Goal: Register for event/course

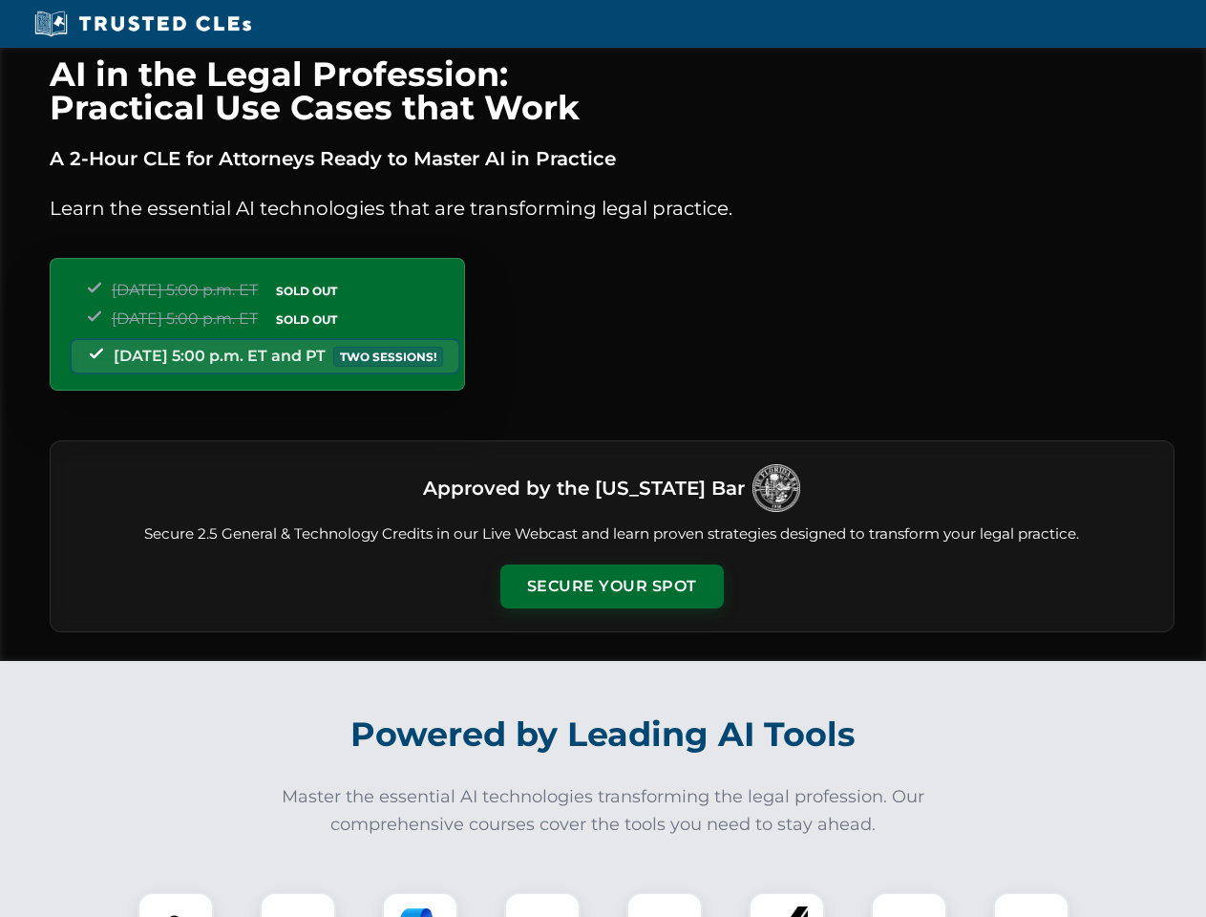
click at [611, 586] on button "Secure Your Spot" at bounding box center [613, 586] width 224 height 44
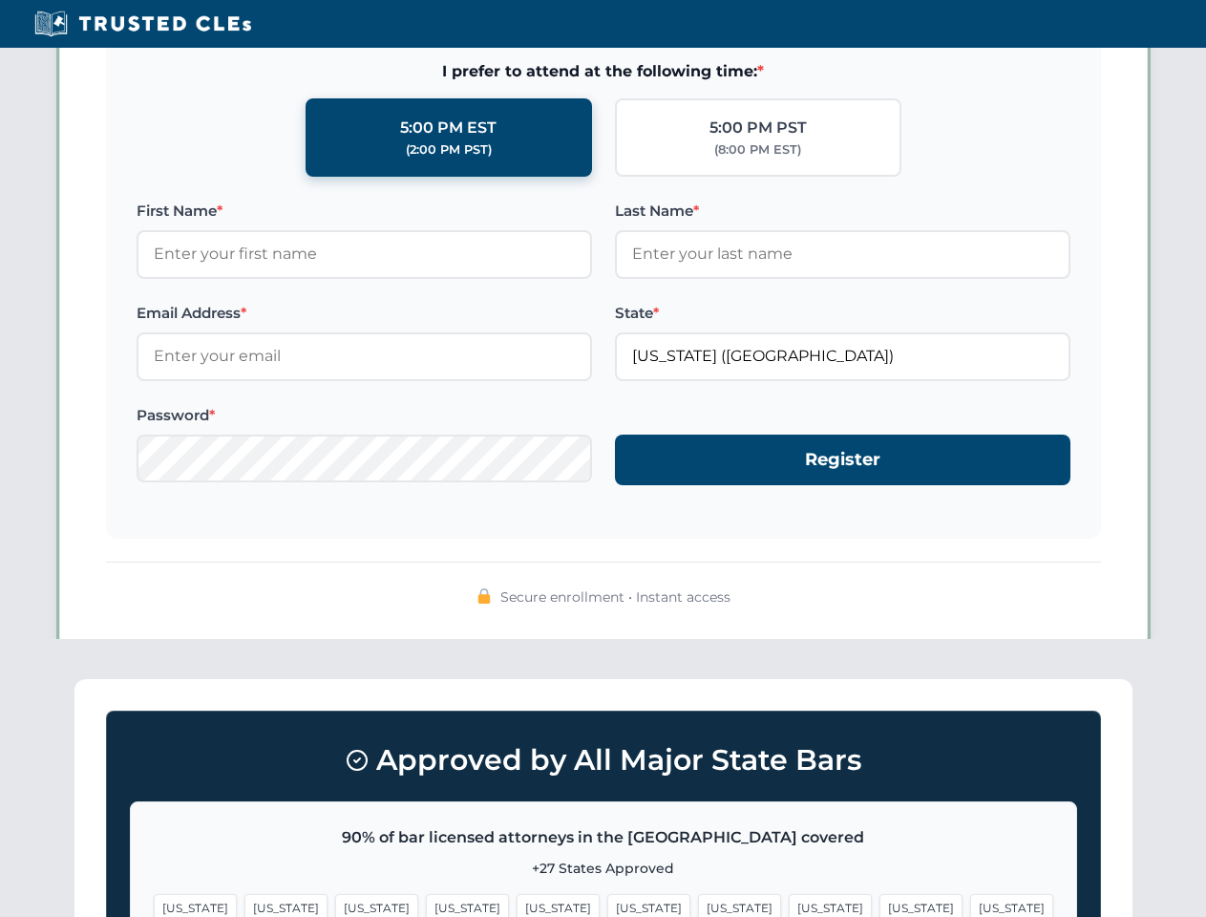
click at [698, 905] on span "[US_STATE]" at bounding box center [739, 908] width 83 height 28
click at [880, 905] on span "[US_STATE]" at bounding box center [921, 908] width 83 height 28
